Goal: Task Accomplishment & Management: Complete application form

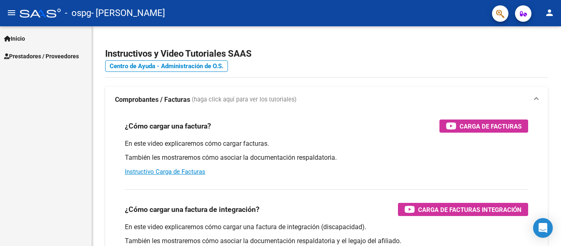
click at [54, 57] on span "Prestadores / Proveedores" at bounding box center [41, 56] width 75 height 9
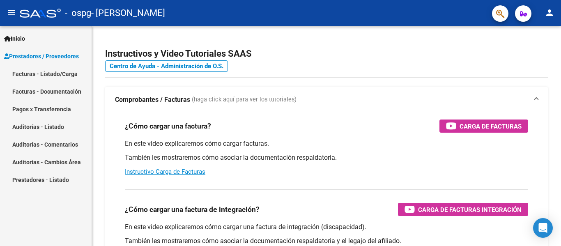
click at [57, 77] on link "Facturas - Listado/Carga" at bounding box center [46, 74] width 92 height 18
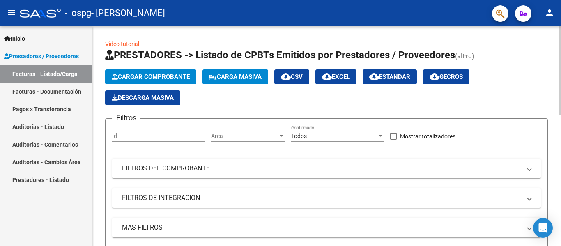
click at [169, 78] on span "Cargar Comprobante" at bounding box center [151, 76] width 78 height 7
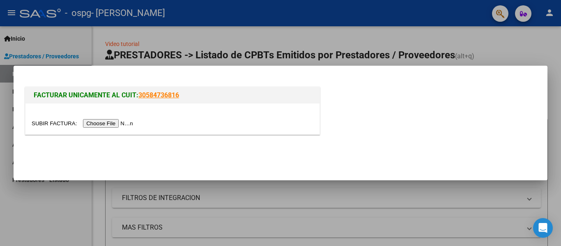
click at [124, 120] on input "file" at bounding box center [84, 123] width 104 height 9
click at [117, 126] on input "file" at bounding box center [84, 123] width 104 height 9
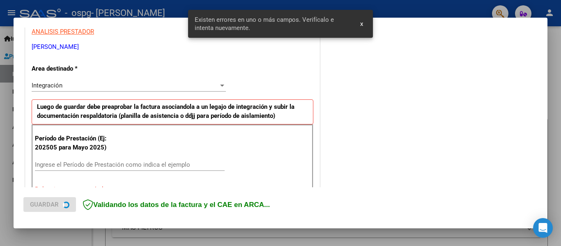
scroll to position [206, 0]
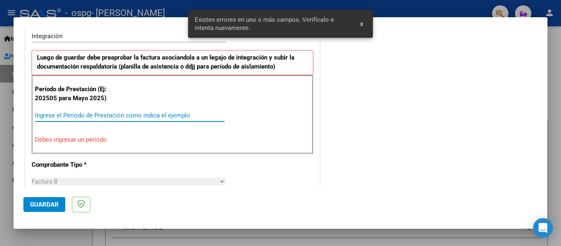
click at [98, 115] on input "Ingrese el Período de Prestación como indica el ejemplo" at bounding box center [130, 115] width 190 height 7
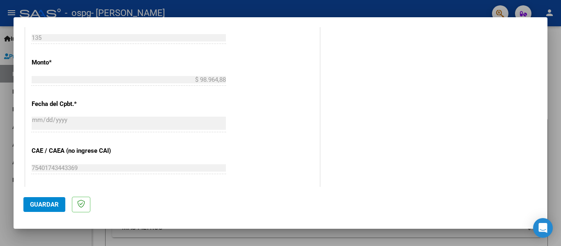
scroll to position [563, 0]
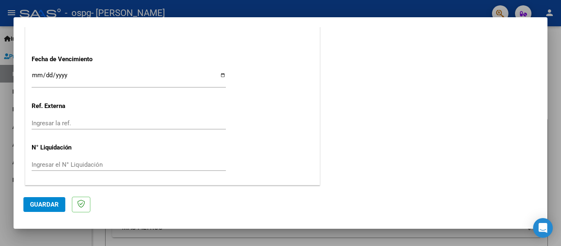
type input "202509"
click at [44, 199] on button "Guardar" at bounding box center [44, 204] width 42 height 15
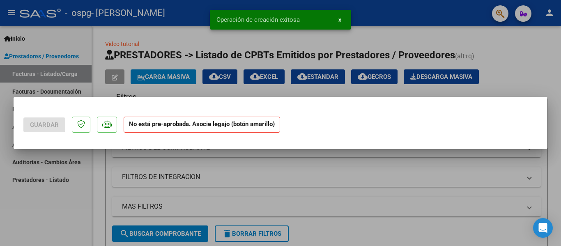
scroll to position [0, 0]
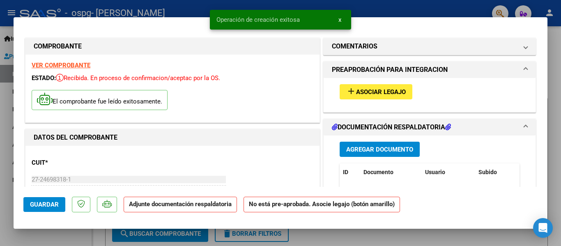
click at [403, 91] on button "add Asociar Legajo" at bounding box center [376, 91] width 73 height 15
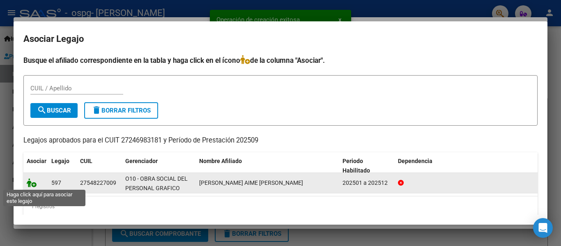
click at [30, 182] on icon at bounding box center [32, 182] width 10 height 9
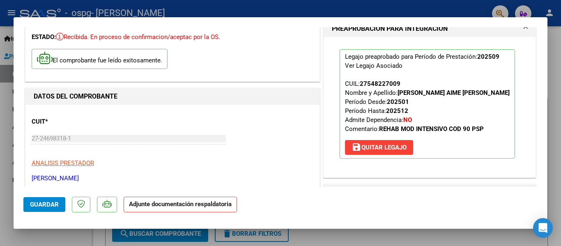
scroll to position [123, 0]
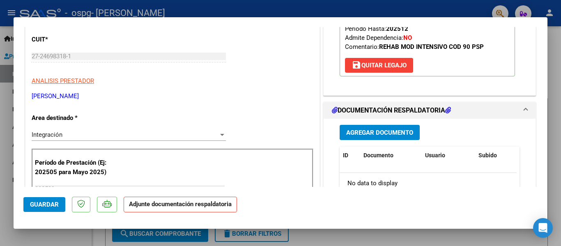
click at [346, 133] on span "Agregar Documento" at bounding box center [379, 132] width 67 height 7
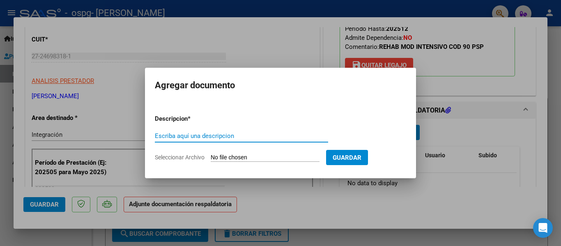
click at [235, 158] on input "Seleccionar Archivo" at bounding box center [265, 158] width 109 height 8
type input "C:\fakepath\Planilla de asistencia [PERSON_NAME] 09-25.pdf"
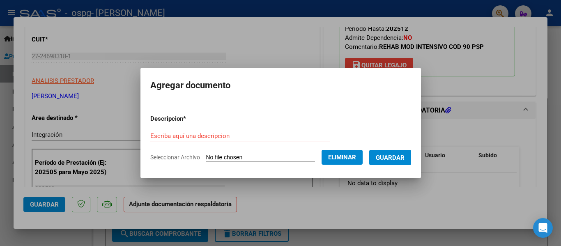
click at [275, 133] on input "Escriba aquí una descripcion" at bounding box center [240, 135] width 180 height 7
type input "}"
type input "Planilla de asistencia 09-25"
click at [395, 157] on span "Guardar" at bounding box center [390, 157] width 29 height 7
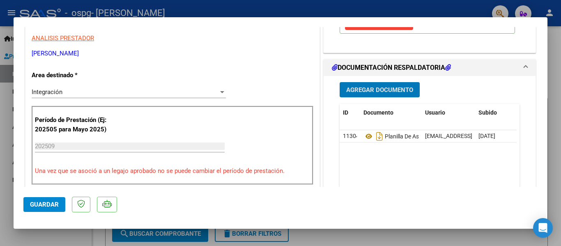
scroll to position [164, 0]
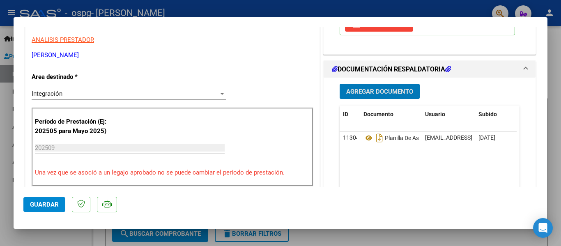
click at [41, 207] on span "Guardar" at bounding box center [44, 204] width 29 height 7
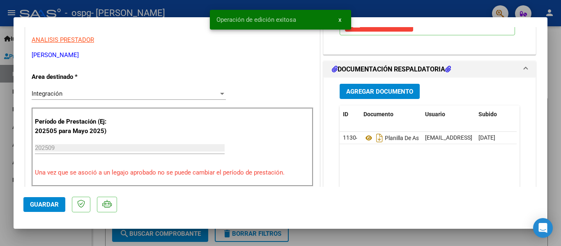
click at [455, 236] on div at bounding box center [280, 123] width 561 height 246
type input "$ 0,00"
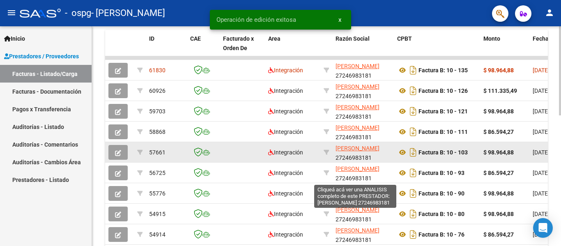
scroll to position [205, 0]
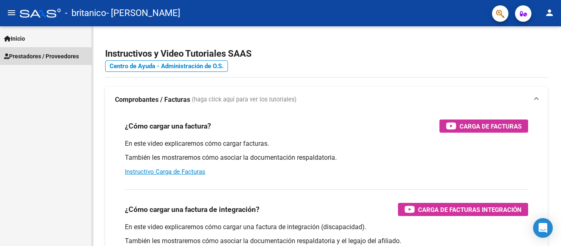
click at [48, 55] on span "Prestadores / Proveedores" at bounding box center [41, 56] width 75 height 9
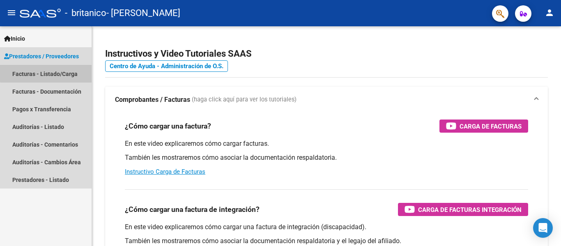
click at [49, 71] on link "Facturas - Listado/Carga" at bounding box center [46, 74] width 92 height 18
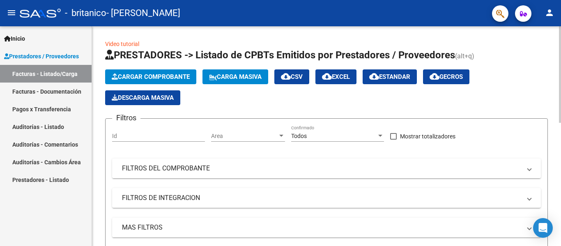
click at [157, 78] on span "Cargar Comprobante" at bounding box center [151, 76] width 78 height 7
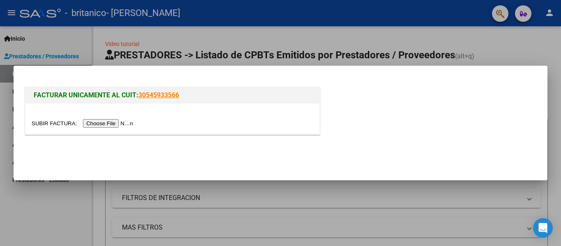
click at [110, 126] on input "file" at bounding box center [84, 123] width 104 height 9
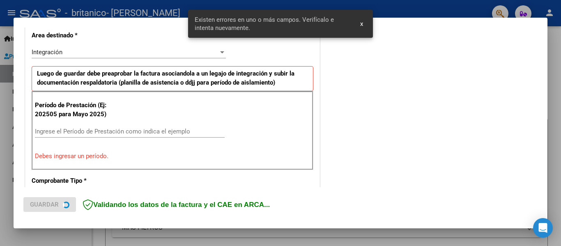
scroll to position [206, 0]
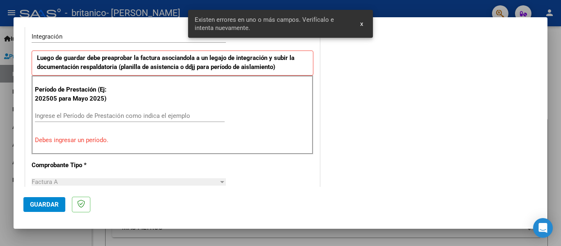
click at [144, 112] on input "Ingrese el Período de Prestación como indica el ejemplo" at bounding box center [130, 115] width 190 height 7
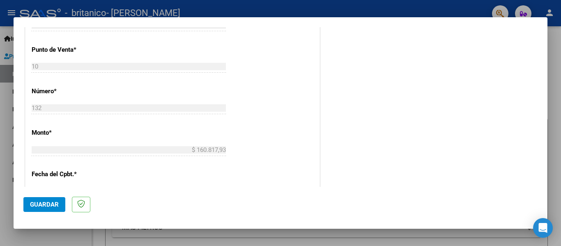
scroll to position [370, 0]
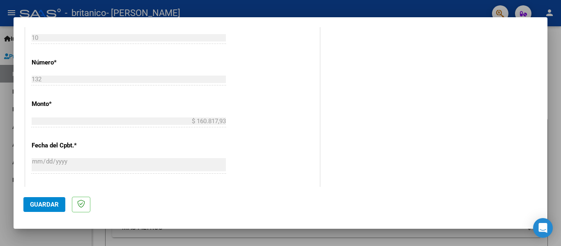
type input "202509"
click at [55, 203] on span "Guardar" at bounding box center [44, 204] width 29 height 7
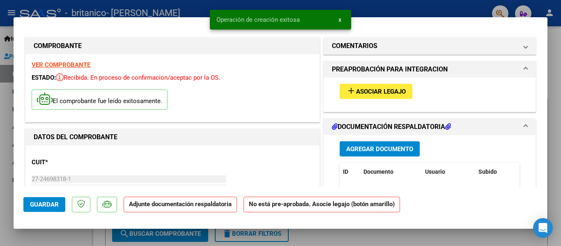
scroll to position [0, 0]
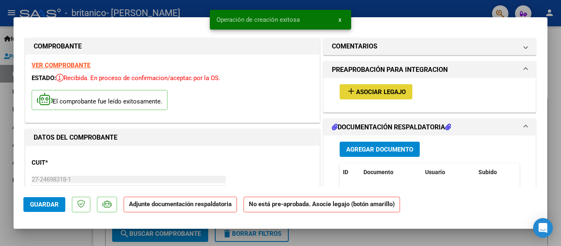
click at [356, 94] on span "Asociar Legajo" at bounding box center [381, 91] width 50 height 7
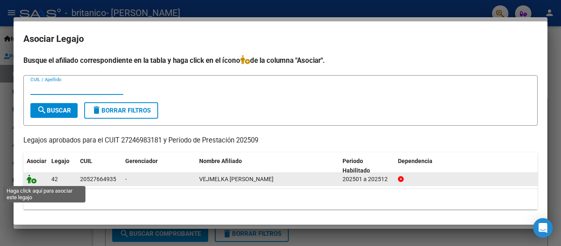
click at [32, 178] on icon at bounding box center [32, 178] width 10 height 9
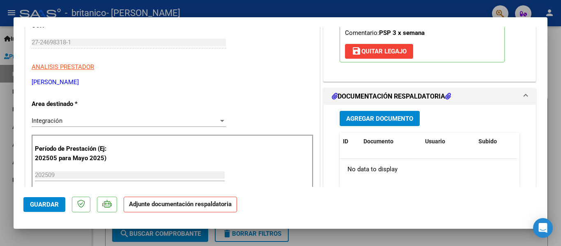
scroll to position [164, 0]
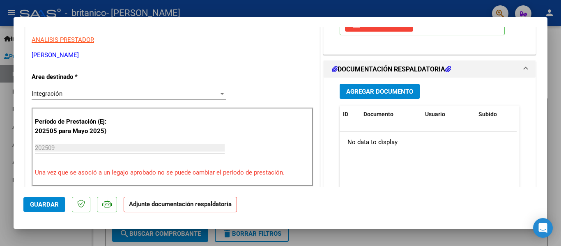
click at [359, 102] on div "Agregar Documento ID Documento Usuario Subido Acción No data to display 0 total…" at bounding box center [429, 160] width 192 height 164
click at [356, 91] on span "Agregar Documento" at bounding box center [379, 91] width 67 height 7
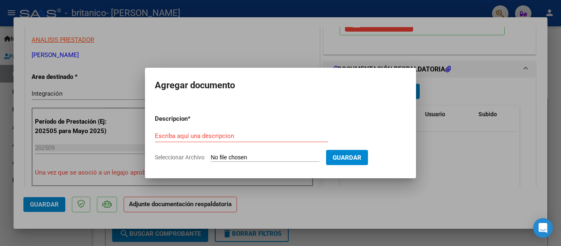
click at [258, 160] on input "Seleccionar Archivo" at bounding box center [265, 158] width 109 height 8
type input "C:\fakepath\Planilla asistencia Tiziano Vejmelka 09-25.pdf"
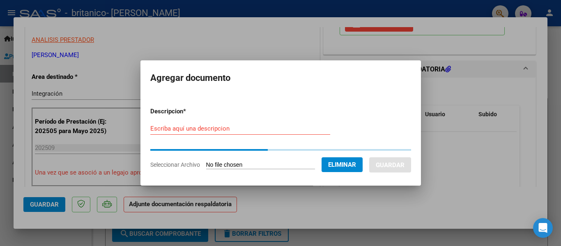
click at [240, 129] on input "Escriba aquí una descripcion" at bounding box center [240, 128] width 180 height 7
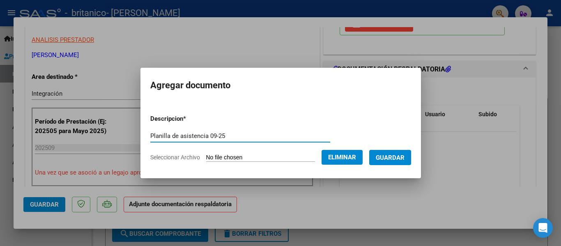
type input "Planilla de asistencia 09-25"
click at [399, 154] on span "Guardar" at bounding box center [390, 157] width 29 height 7
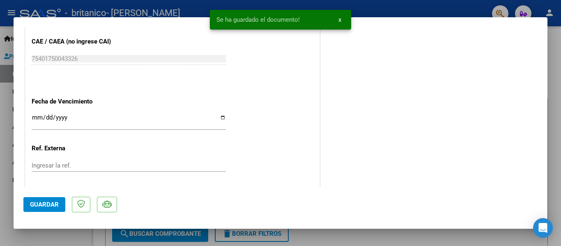
scroll to position [534, 0]
click at [55, 200] on button "Guardar" at bounding box center [44, 204] width 42 height 15
click at [448, 229] on mat-dialog-container "COMPROBANTE VER COMPROBANTE ESTADO: Recibida. En proceso de confirmacion/acepta…" at bounding box center [281, 123] width 534 height 212
click at [443, 235] on div at bounding box center [280, 123] width 561 height 246
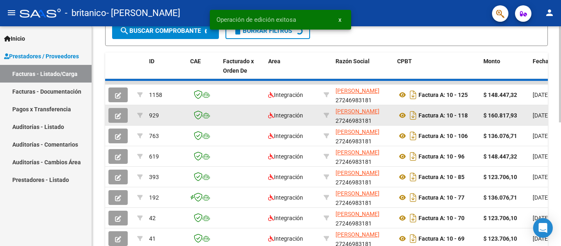
scroll to position [205, 0]
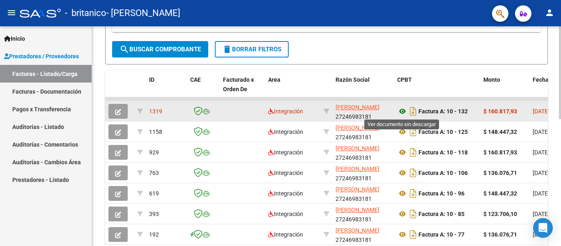
click at [406, 107] on icon at bounding box center [402, 111] width 11 height 10
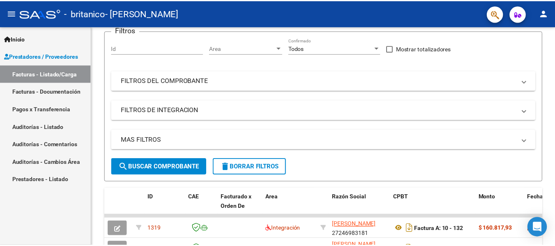
scroll to position [82, 0]
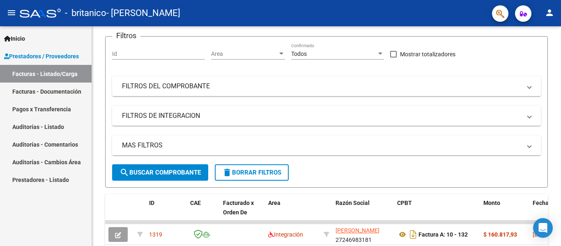
click at [553, 14] on mat-icon "person" at bounding box center [549, 13] width 10 height 10
click at [402, 236] on div at bounding box center [280, 123] width 561 height 246
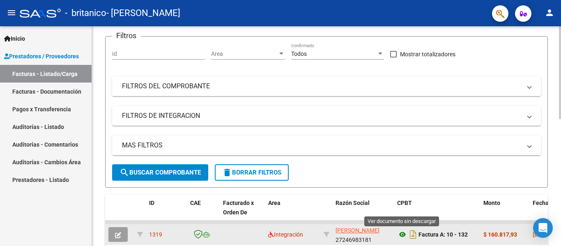
click at [402, 233] on icon at bounding box center [402, 235] width 11 height 10
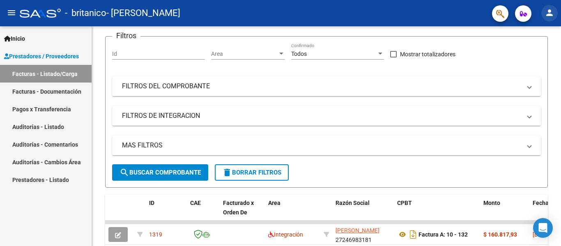
click at [547, 13] on mat-icon "person" at bounding box center [549, 13] width 10 height 10
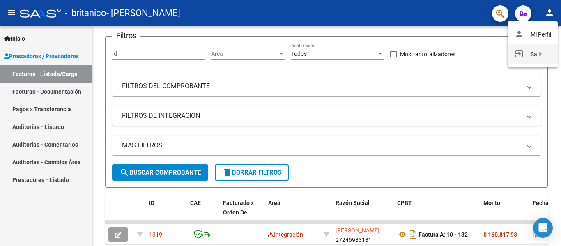
click at [530, 53] on button "exit_to_app Salir" at bounding box center [532, 54] width 50 height 20
